Goal: Transaction & Acquisition: Register for event/course

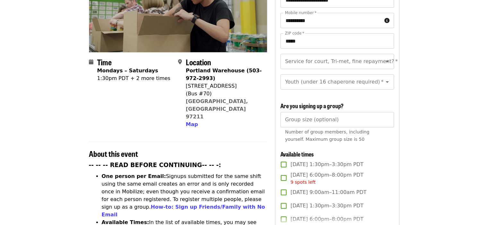
scroll to position [115, 0]
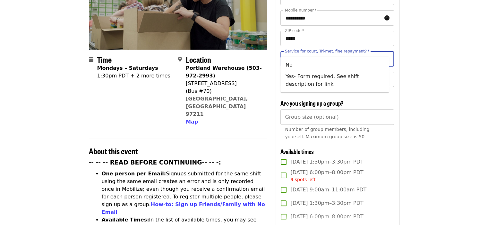
click at [348, 53] on input "Service for court, Tri-met, fine repayment?   *" at bounding box center [328, 59] width 87 height 12
click at [297, 76] on li "Yes- Form required. See shift description for link" at bounding box center [334, 80] width 108 height 19
type input "**********"
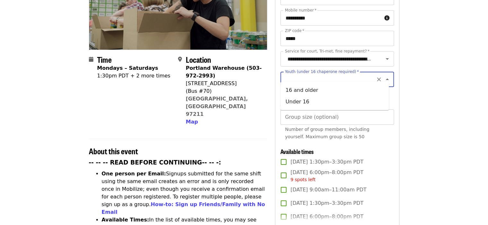
click at [297, 76] on input "Youth (under 16 chaperone required)   *" at bounding box center [328, 79] width 87 height 12
click at [303, 94] on li "16 and older" at bounding box center [334, 91] width 108 height 12
type input "**********"
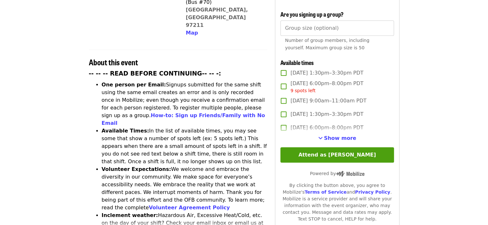
scroll to position [205, 0]
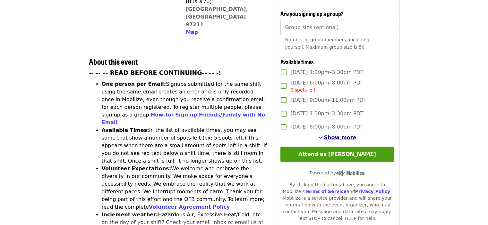
click at [336, 138] on span "Show more" at bounding box center [340, 138] width 32 height 6
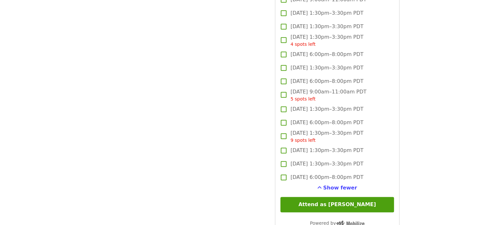
scroll to position [817, 0]
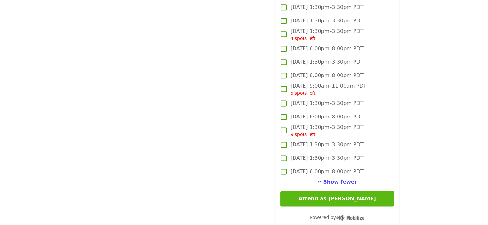
click at [336, 205] on button "Attend as [PERSON_NAME]" at bounding box center [336, 198] width 113 height 15
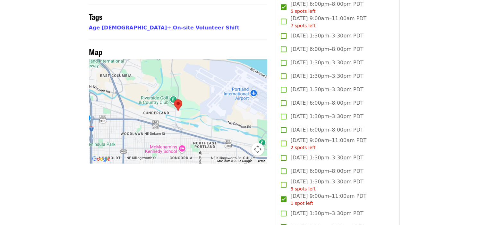
scroll to position [0, 0]
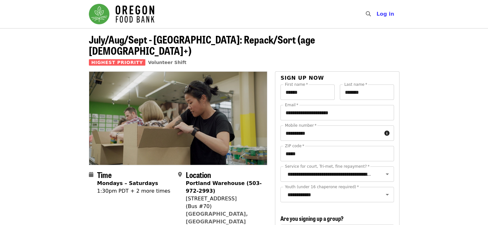
click at [130, 7] on img "Main navigation" at bounding box center [121, 14] width 65 height 21
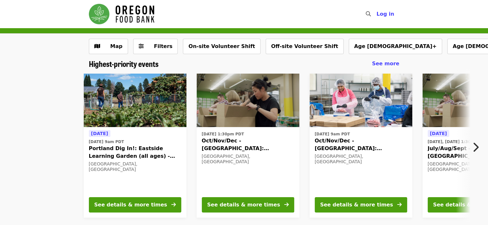
click at [264, 139] on span "Oct/Nov/Dec - [GEOGRAPHIC_DATA]: Repack/Sort (age [DEMOGRAPHIC_DATA]+)" at bounding box center [248, 144] width 92 height 15
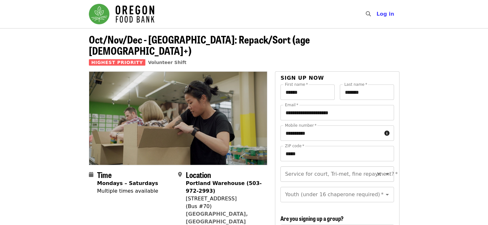
click at [321, 170] on div "Service for court, Tri-met, fine repayment? *" at bounding box center [336, 174] width 113 height 15
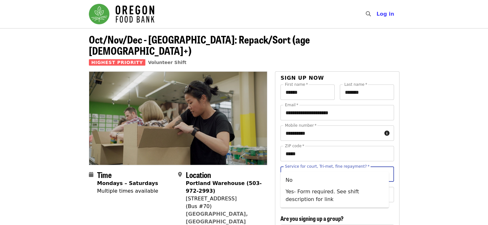
click at [301, 168] on input "Service for court, Tri-met, fine repayment?   *" at bounding box center [328, 174] width 87 height 12
click at [292, 192] on li "Yes- Form required. See shift description for link" at bounding box center [334, 195] width 108 height 19
type input "**********"
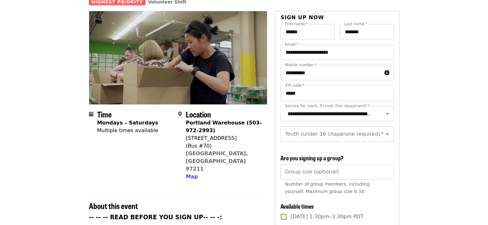
scroll to position [69, 0]
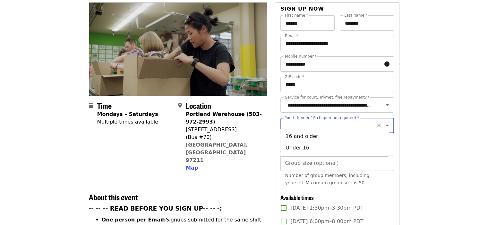
click at [312, 120] on input "Youth (under 16 chaperone required)   *" at bounding box center [328, 126] width 87 height 12
click at [292, 139] on li "16 and older" at bounding box center [334, 137] width 108 height 12
type input "**********"
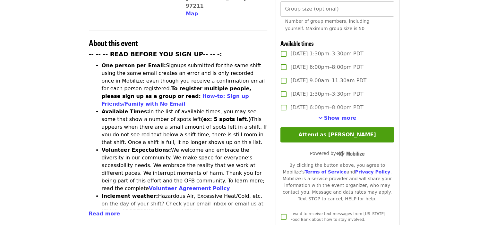
scroll to position [224, 0]
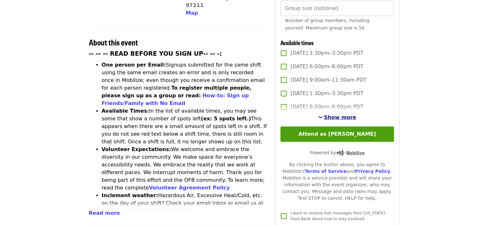
click at [337, 114] on span "Show more" at bounding box center [340, 117] width 32 height 6
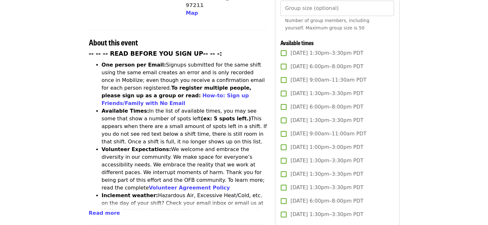
click at [311, 68] on span "[DATE] 6:00pm–8:00pm PDT" at bounding box center [326, 67] width 73 height 8
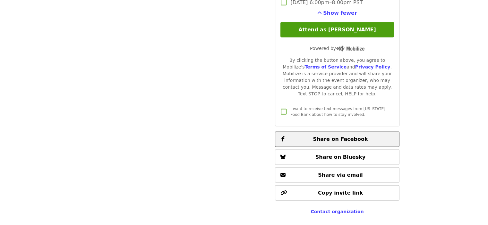
scroll to position [1863, 0]
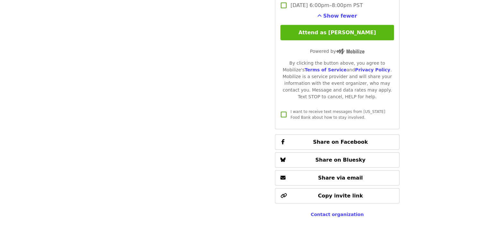
click at [357, 29] on button "Attend as [PERSON_NAME]" at bounding box center [336, 32] width 113 height 15
